Goal: Task Accomplishment & Management: Use online tool/utility

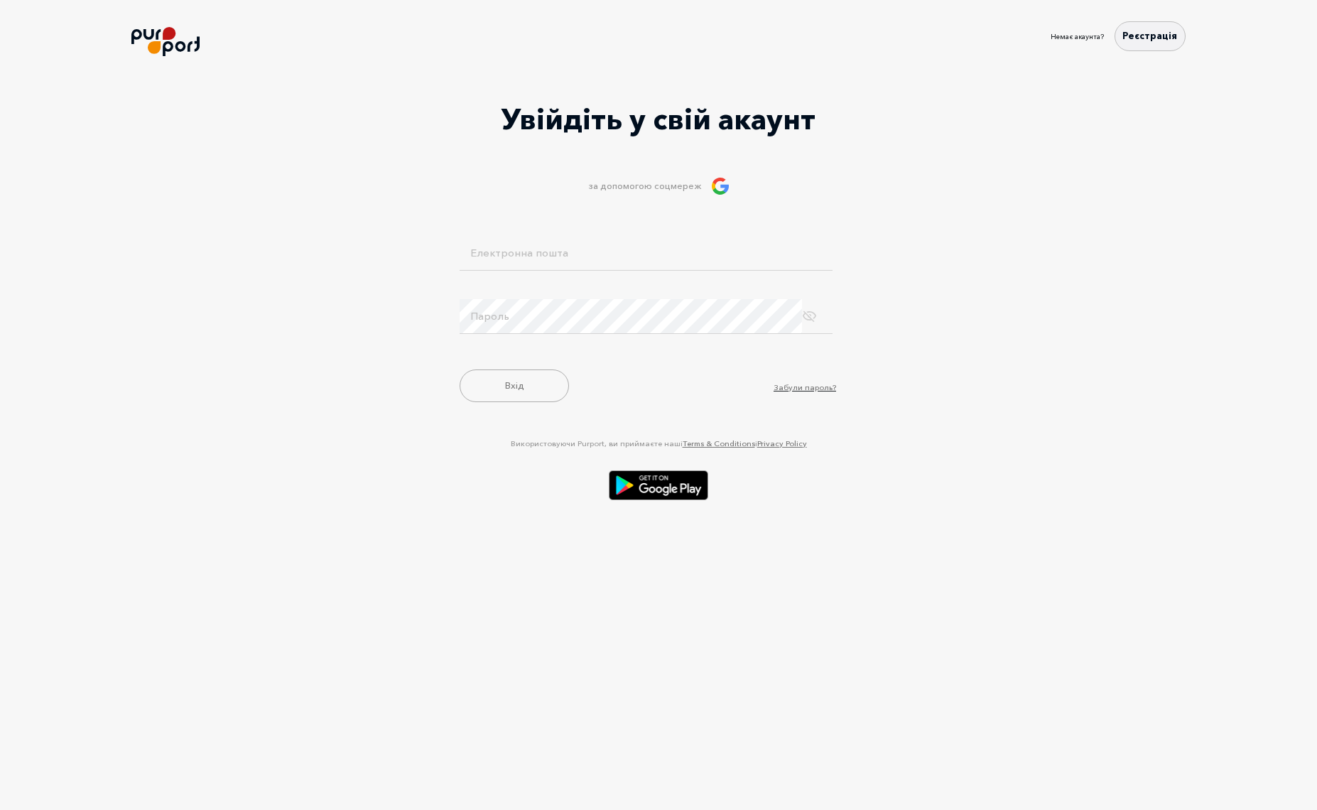
type input "[EMAIL_ADDRESS][DOMAIN_NAME]"
click at [525, 391] on button "Вхід" at bounding box center [514, 383] width 109 height 33
type input "[EMAIL_ADDRESS][DOMAIN_NAME]"
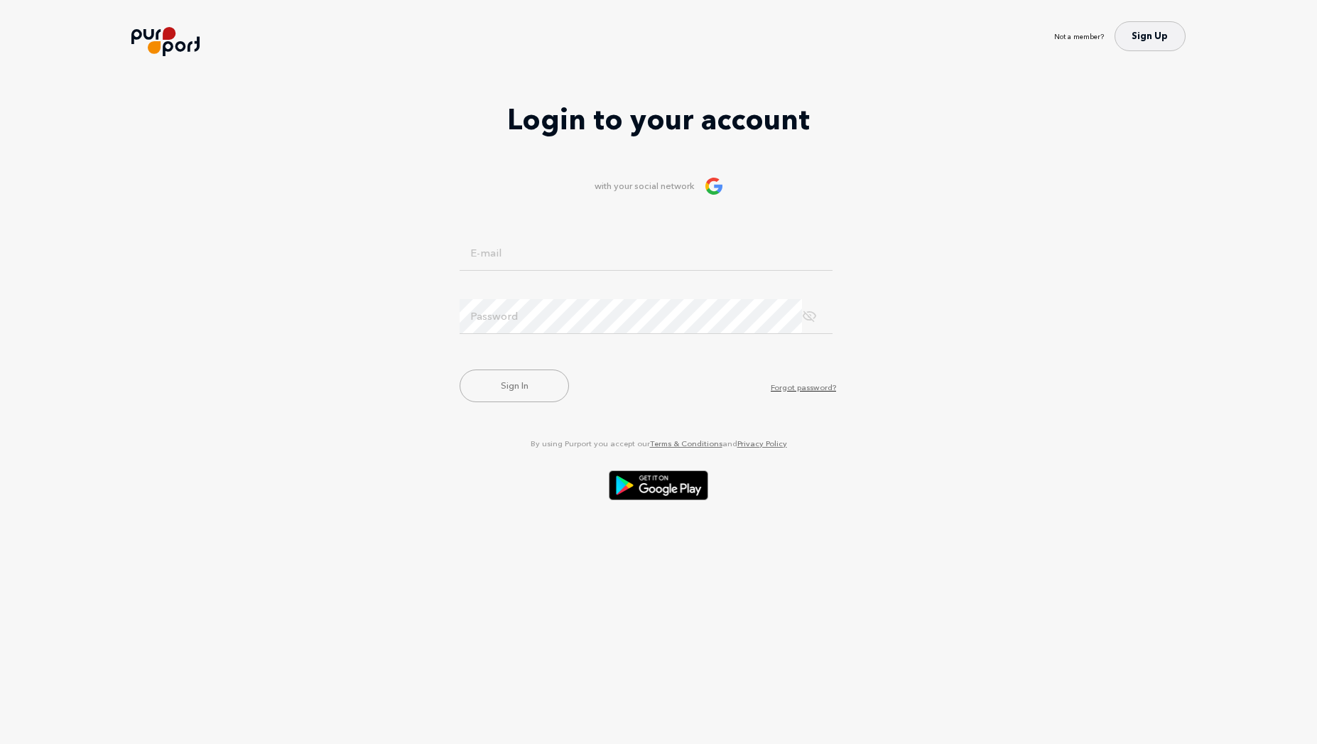
type input "avecezar17@protonmail.com"
click at [519, 394] on button "Sign In" at bounding box center [514, 385] width 109 height 33
